Goal: Task Accomplishment & Management: Use online tool/utility

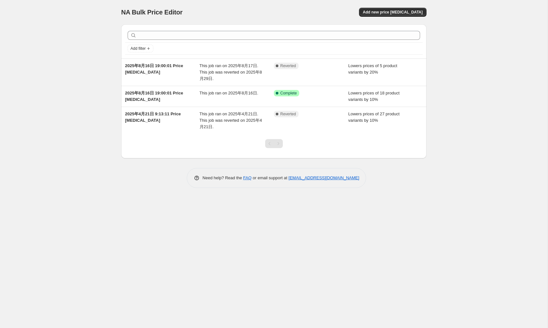
click at [395, 212] on div "NA Bulk Price Editor. This page is ready NA Bulk Price Editor Add new price cha…" at bounding box center [273, 164] width 547 height 328
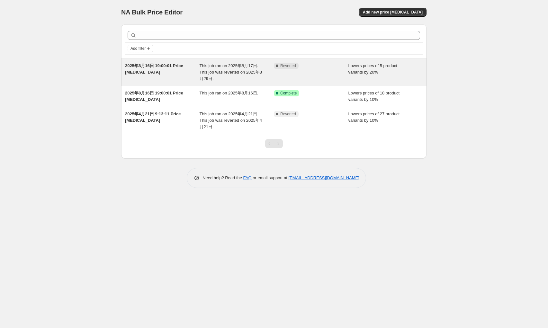
click at [160, 69] on div "[DATE] 19:00:01 Price [MEDICAL_DATA]" at bounding box center [162, 72] width 74 height 19
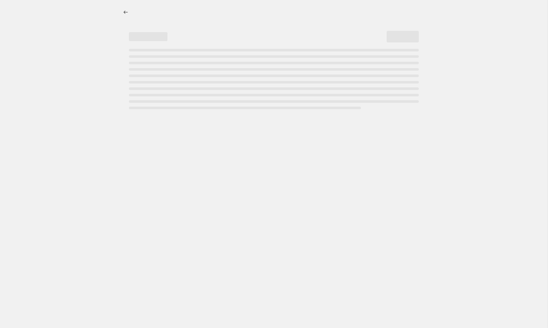
select select "percentage"
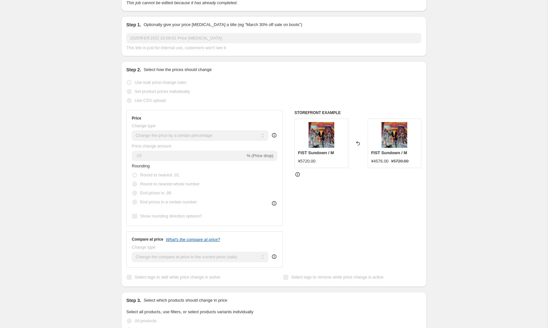
scroll to position [53, 0]
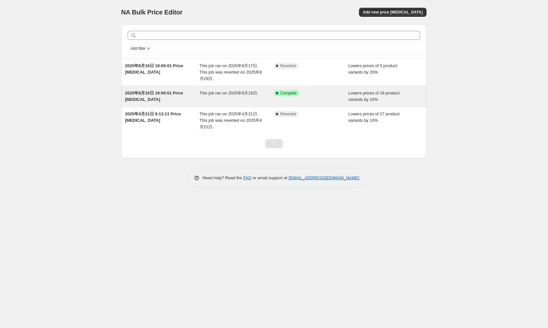
click at [166, 96] on div "[DATE] 19:00:01 Price [MEDICAL_DATA]" at bounding box center [162, 96] width 74 height 13
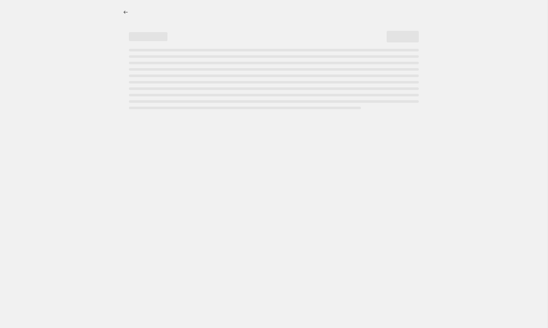
select select "percentage"
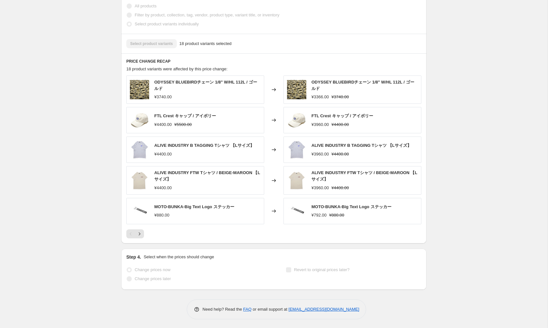
scroll to position [385, 0]
click at [141, 232] on icon "Next" at bounding box center [139, 233] width 6 height 6
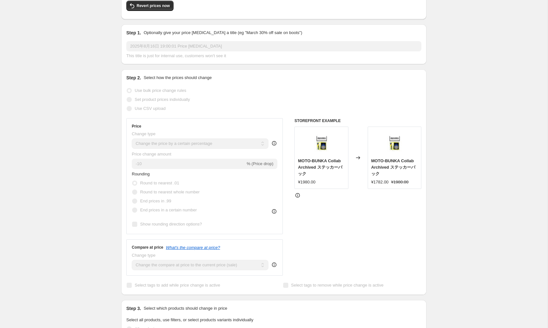
scroll to position [0, 0]
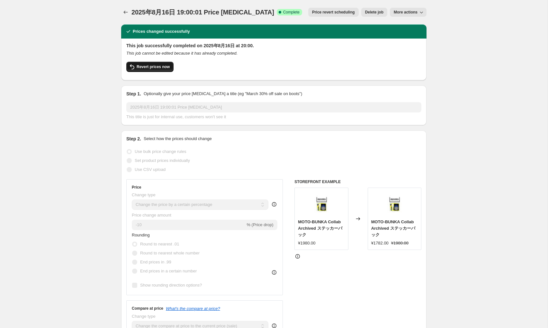
click at [165, 68] on span "Revert prices now" at bounding box center [152, 66] width 33 height 5
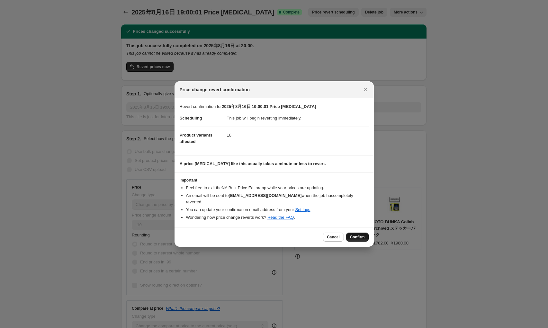
click at [358, 236] on span "Confirm" at bounding box center [357, 236] width 15 height 5
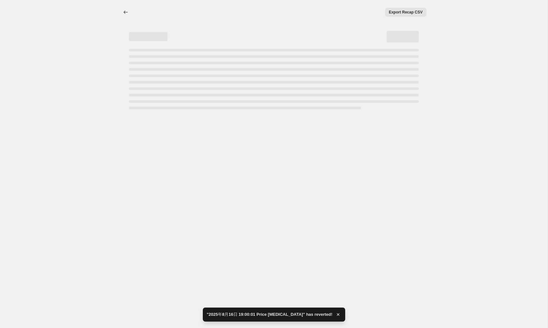
select select "percentage"
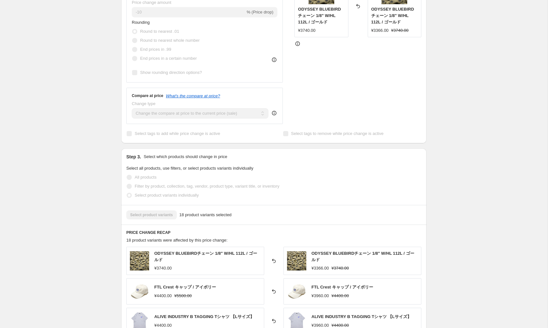
scroll to position [252, 0]
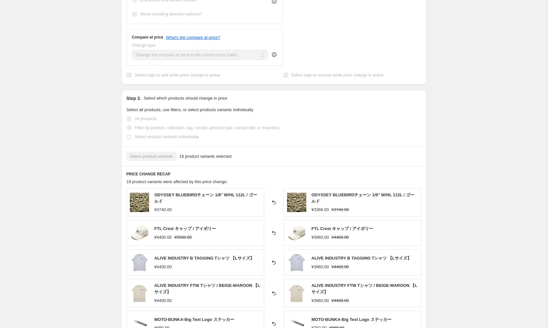
click at [421, 207] on div "PRICE CHANGE RECAP 18 product variants were affected by this price change: ODYS…" at bounding box center [273, 261] width 305 height 190
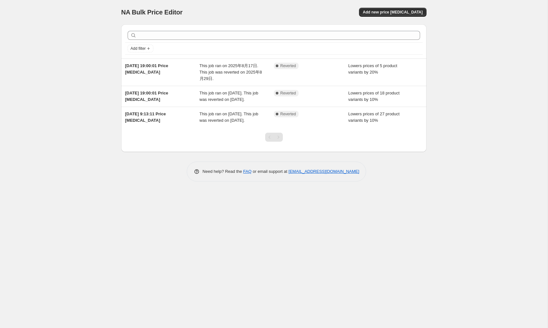
click at [81, 206] on div "NA Bulk Price Editor. This page is ready NA Bulk Price Editor Add new price [ME…" at bounding box center [273, 164] width 547 height 328
click at [56, 42] on div "NA Bulk Price Editor. This page is ready NA Bulk Price Editor Add new price [ME…" at bounding box center [273, 164] width 547 height 328
click at [486, 98] on div "NA Bulk Price Editor. This page is ready NA Bulk Price Editor Add new price [ME…" at bounding box center [273, 164] width 547 height 328
click at [83, 99] on div "NA Bulk Price Editor. This page is ready NA Bulk Price Editor Add new price [ME…" at bounding box center [273, 164] width 547 height 328
click at [75, 126] on div "NA Bulk Price Editor. This page is ready NA Bulk Price Editor Add new price [ME…" at bounding box center [273, 164] width 547 height 328
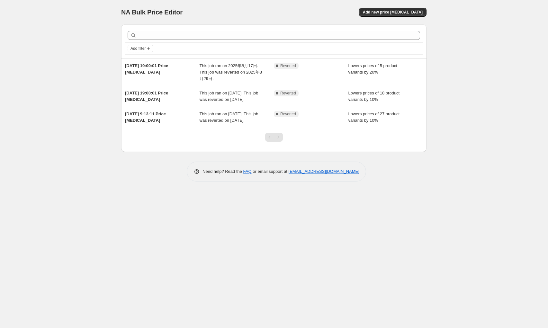
click at [75, 61] on div "NA Bulk Price Editor. This page is ready NA Bulk Price Editor Add new price [ME…" at bounding box center [273, 164] width 547 height 328
click at [66, 114] on div "NA Bulk Price Editor. This page is ready NA Bulk Price Editor Add new price [ME…" at bounding box center [273, 164] width 547 height 328
